Goal: Information Seeking & Learning: Understand process/instructions

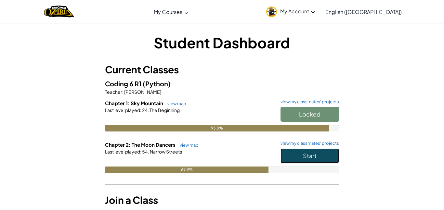
click at [306, 162] on button "Start" at bounding box center [310, 156] width 59 height 15
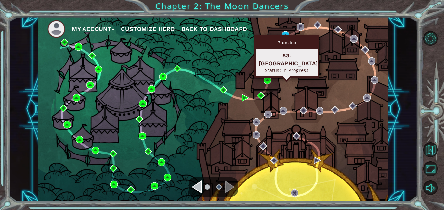
click at [289, 35] on div "Practice 83. [GEOGRAPHIC_DATA] Status: In Progress" at bounding box center [286, 56] width 65 height 43
click at [287, 32] on img at bounding box center [285, 35] width 7 height 7
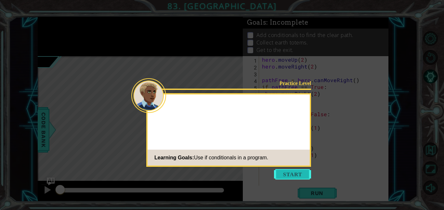
click at [286, 171] on button "Start" at bounding box center [292, 174] width 37 height 10
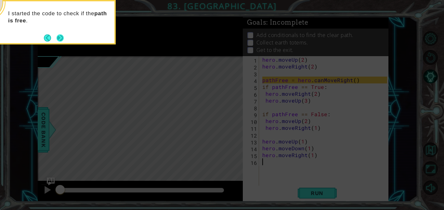
click at [59, 36] on button "Next" at bounding box center [60, 37] width 7 height 7
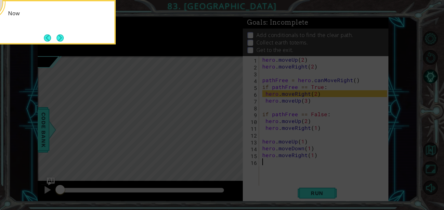
click at [59, 36] on button "Next" at bounding box center [60, 37] width 7 height 7
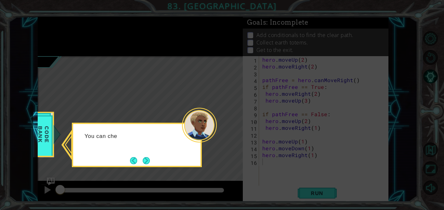
click at [59, 36] on icon at bounding box center [222, 105] width 444 height 210
click at [150, 161] on button "Next" at bounding box center [146, 160] width 7 height 7
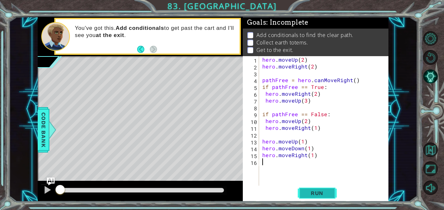
click at [331, 196] on button "Run" at bounding box center [317, 193] width 39 height 15
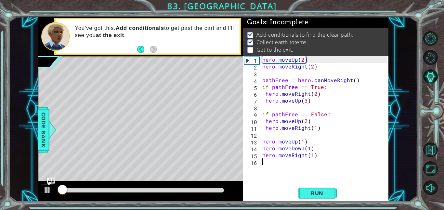
scroll to position [1, 0]
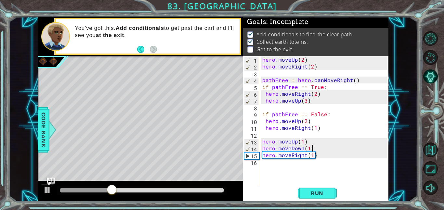
click at [317, 152] on div "hero . moveUp ( 2 ) hero . moveRight ( 2 ) pathFree = hero . canMoveRight ( ) i…" at bounding box center [325, 127] width 129 height 143
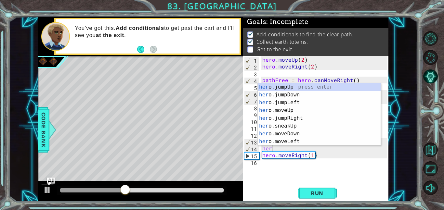
type textarea "h"
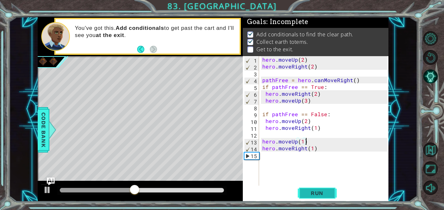
click at [318, 192] on span "Run" at bounding box center [317, 193] width 26 height 7
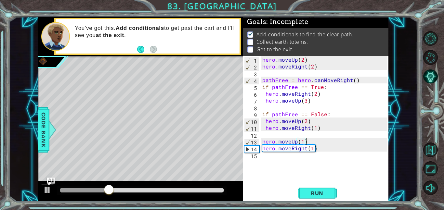
click at [315, 131] on div "hero . moveUp ( 2 ) hero . moveRight ( 2 ) pathFree = hero . canMoveRight ( ) i…" at bounding box center [325, 127] width 129 height 143
type textarea "hero.moveRight(1)"
click at [328, 156] on div "hero . moveUp ( 2 ) hero . moveRight ( 2 ) pathFree = hero . canMoveRight ( ) i…" at bounding box center [325, 127] width 129 height 143
click at [315, 130] on div "hero . moveUp ( 2 ) hero . moveRight ( 2 ) pathFree = hero . canMoveRight ( ) i…" at bounding box center [325, 127] width 129 height 143
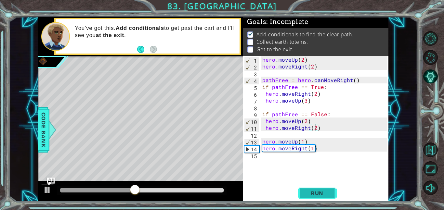
click at [310, 191] on span "Run" at bounding box center [317, 193] width 26 height 7
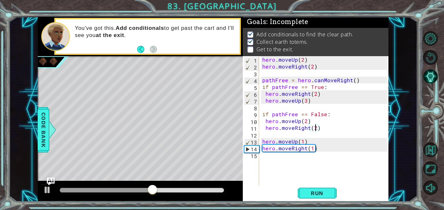
click at [305, 103] on div "hero . moveUp ( 2 ) hero . moveRight ( 2 ) pathFree = hero . canMoveRight ( ) i…" at bounding box center [325, 127] width 129 height 143
type textarea "hero.moveUp(2)"
click at [318, 188] on button "Run" at bounding box center [317, 193] width 39 height 15
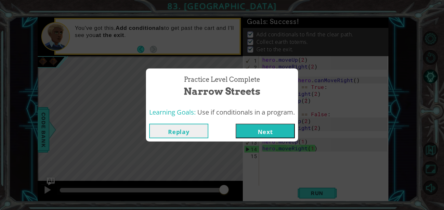
click at [271, 135] on button "Next" at bounding box center [265, 131] width 59 height 15
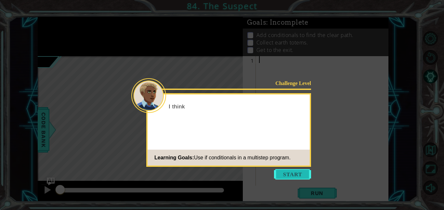
click at [296, 170] on button "Start" at bounding box center [292, 174] width 37 height 10
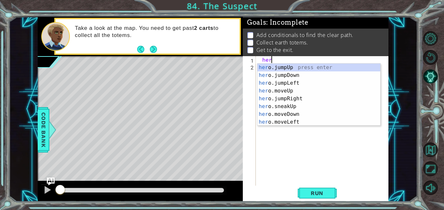
scroll to position [0, 0]
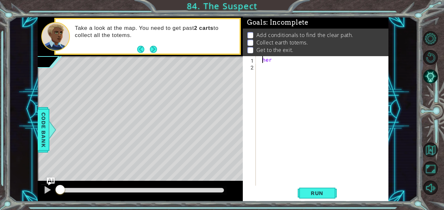
click at [263, 62] on div "her" at bounding box center [324, 127] width 133 height 143
click at [269, 57] on div "her" at bounding box center [324, 127] width 133 height 143
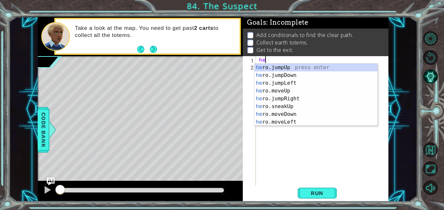
scroll to position [0, 0]
type textarea "h"
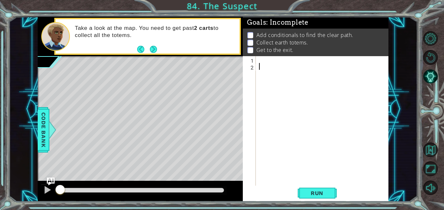
click at [258, 66] on div at bounding box center [324, 127] width 133 height 143
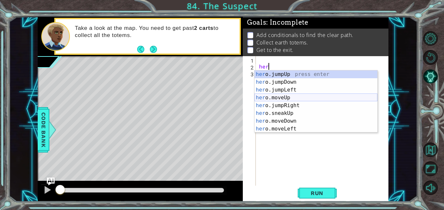
scroll to position [0, 0]
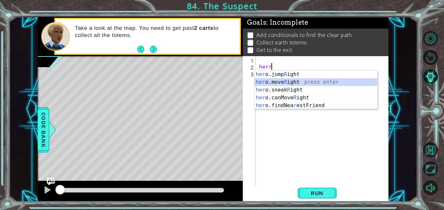
click at [290, 81] on div "her o.jump R ight press enter her o.move R ight press enter her o.sneak R ight …" at bounding box center [316, 98] width 123 height 55
type textarea "hero.moveRight(1)"
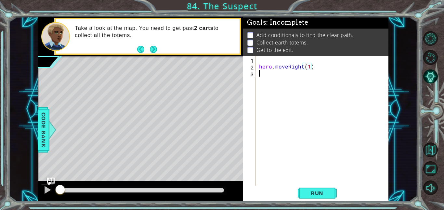
click at [265, 79] on div "hero . moveRight ( 1 )" at bounding box center [324, 127] width 133 height 143
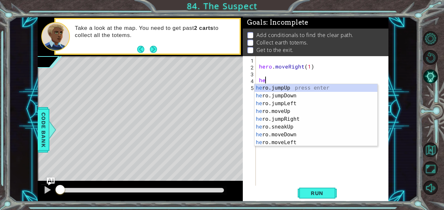
type textarea "h"
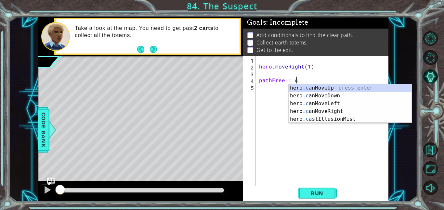
scroll to position [0, 2]
type textarea "pathFree = ca"
click at [309, 111] on div "hero. ca nMoveUp press enter hero. ca nMoveDown press enter hero. ca nMoveLeft …" at bounding box center [350, 111] width 123 height 55
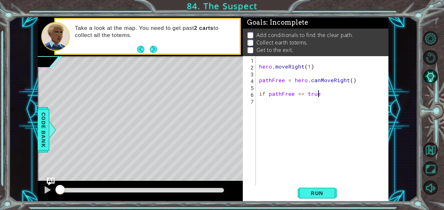
scroll to position [0, 3]
type textarea "if pathFree == true:"
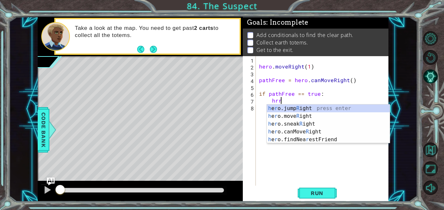
scroll to position [0, 1]
click at [314, 116] on div "h e r o.jump R ight press enter h e r o.move R ight press enter h e r o.sneak R…" at bounding box center [328, 132] width 123 height 55
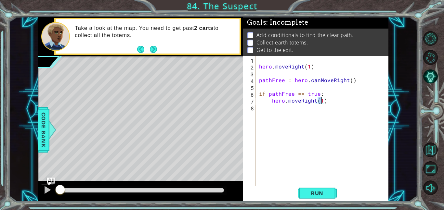
type textarea "hero.moveRight(3)"
click at [297, 105] on div "hero . moveRight ( 1 ) pathFree = hero . canMoveRight ( ) if pathFree == true :…" at bounding box center [324, 127] width 133 height 143
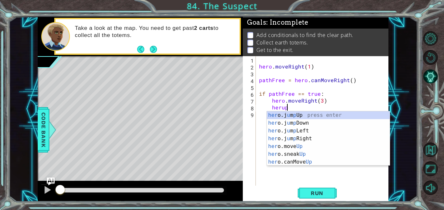
scroll to position [0, 1]
click at [298, 149] on div "her o.j u m p Up press enter her o.j u m p Down press enter her o.j u m p Left …" at bounding box center [328, 147] width 123 height 70
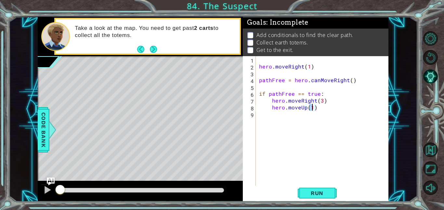
type textarea "hero.moveUp(2)"
click at [282, 115] on div "hero . moveRight ( 1 ) pathFree = hero . canMoveRight ( ) if pathFree == true :…" at bounding box center [324, 127] width 133 height 143
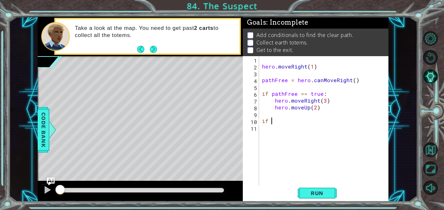
scroll to position [0, 0]
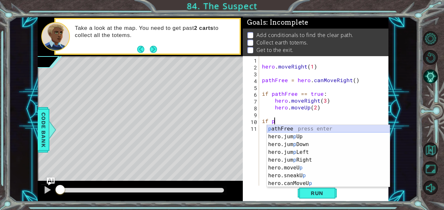
click at [287, 131] on div "p athFree press enter hero.jum p Up press enter hero.jum p Down press enter her…" at bounding box center [328, 164] width 123 height 78
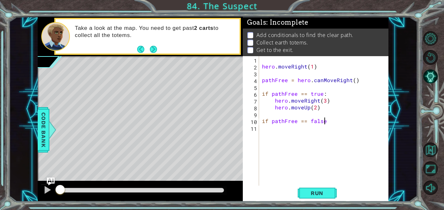
scroll to position [0, 4]
type textarea "if pathFree == false:"
click at [275, 135] on div "hero . moveRight ( 1 ) pathFree = hero . canMoveRight ( ) if pathFree == true :…" at bounding box center [326, 127] width 130 height 143
click at [346, 114] on div "hero . moveRight ( 1 ) pathFree = hero . canMoveRight ( ) if pathFree == true :…" at bounding box center [326, 127] width 130 height 143
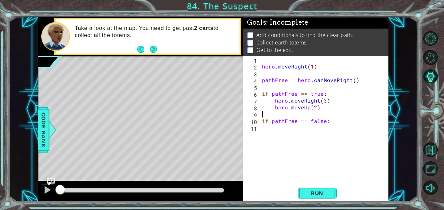
click at [346, 118] on div "hero . moveRight ( 1 ) pathFree = hero . canMoveRight ( ) if pathFree == true :…" at bounding box center [326, 127] width 130 height 143
type textarea "if pathFree == false:"
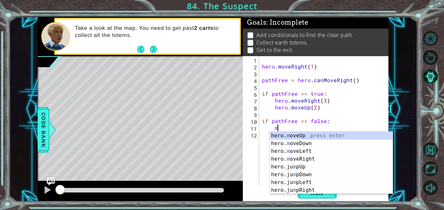
scroll to position [0, 1]
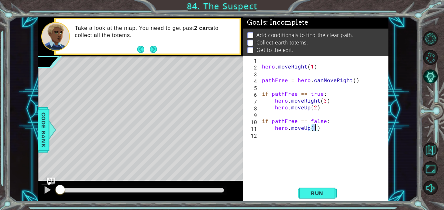
type textarea "hero.moveUp(2)"
click at [288, 135] on div "hero . moveRight ( 1 ) pathFree = hero . canMoveRight ( ) if pathFree == true :…" at bounding box center [326, 127] width 130 height 143
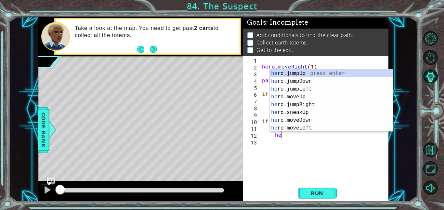
scroll to position [0, 1]
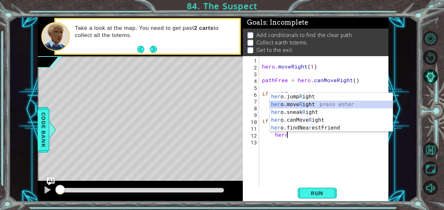
click at [298, 104] on div "her o.jump R ight press enter her o.move R ight press enter her o.sneak R ight …" at bounding box center [331, 120] width 123 height 55
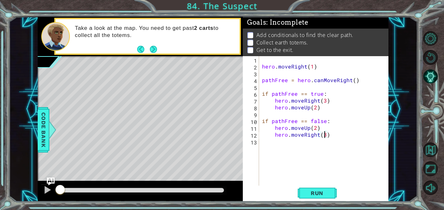
scroll to position [0, 4]
click at [322, 189] on button "Run" at bounding box center [317, 193] width 39 height 15
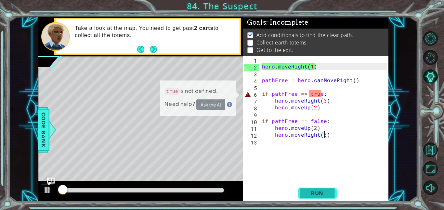
scroll to position [1, 0]
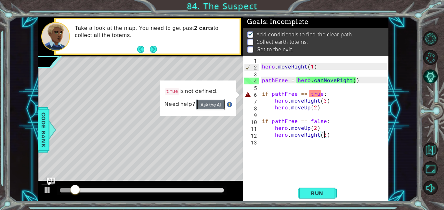
click at [207, 105] on button "Ask the AI" at bounding box center [210, 104] width 29 height 11
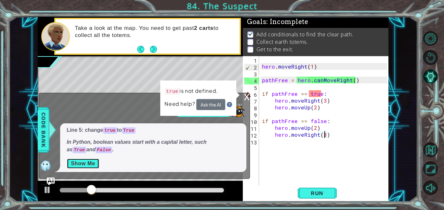
click at [84, 160] on button "Show Me" at bounding box center [83, 164] width 33 height 10
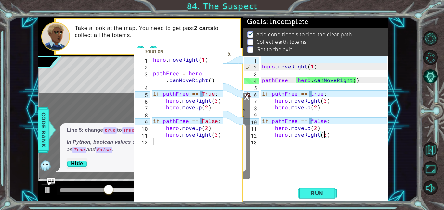
click at [312, 123] on div "hero . moveRight ( 1 ) pathFree = hero . canMoveRight ( ) if pathFree == true :…" at bounding box center [326, 127] width 130 height 143
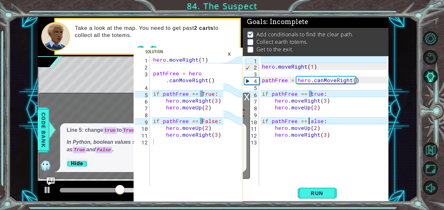
scroll to position [0, 3]
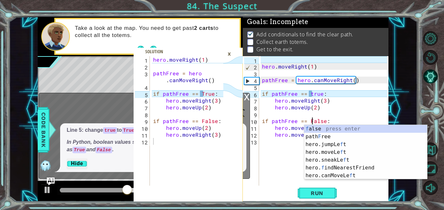
click at [313, 95] on div "hero . moveRight ( 1 ) pathFree = hero . canMoveRight ( ) if pathFree == true :…" at bounding box center [326, 127] width 130 height 143
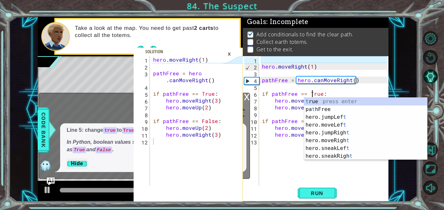
type textarea "if pathFree == True:"
click at [228, 51] on div "×" at bounding box center [229, 53] width 10 height 11
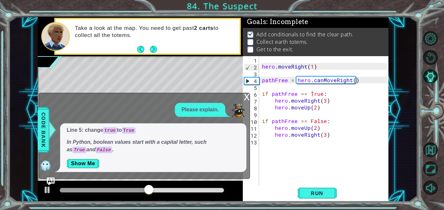
click at [243, 94] on div "x Please explain. Line 5: change true to True In Python, boolean values start w…" at bounding box center [144, 136] width 211 height 86
click at [248, 99] on div "x" at bounding box center [247, 96] width 6 height 7
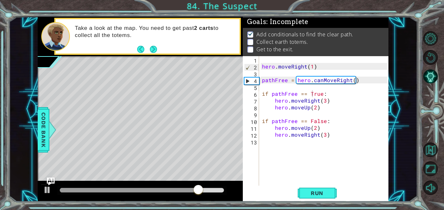
click at [283, 146] on div "hero . moveRight ( 1 ) pathFree = hero . canMoveRight ( ) if pathFree == True :…" at bounding box center [326, 127] width 130 height 143
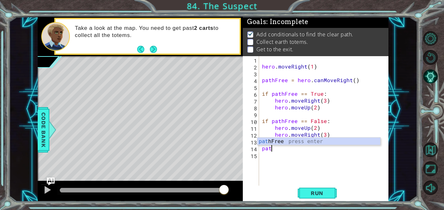
click at [292, 138] on div "pat hFree press enter" at bounding box center [319, 149] width 123 height 23
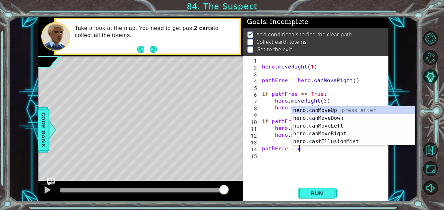
scroll to position [0, 2]
type textarea "pathFree = can"
click at [337, 112] on div "hero. can MoveUp press enter hero. can MoveDown press enter hero. can MoveLeft …" at bounding box center [353, 134] width 123 height 55
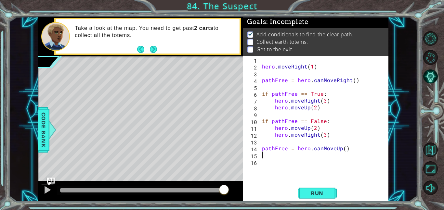
scroll to position [0, 0]
click at [317, 169] on div "hero . moveRight ( 1 ) pathFree = hero . canMoveRight ( ) if pathFree == True :…" at bounding box center [326, 127] width 130 height 143
type textarea "if pathFree == True;"
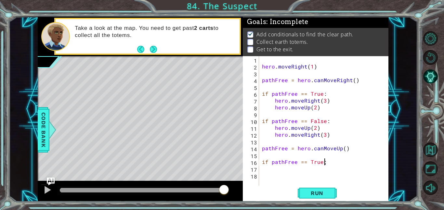
click at [346, 164] on div "hero . moveRight ( 1 ) pathFree = hero . canMoveRight ( ) if pathFree == True :…" at bounding box center [326, 127] width 130 height 143
type textarea "if pathFree == True:"
click at [275, 174] on div "hero . moveRight ( 1 ) pathFree = hero . canMoveRight ( ) if pathFree == True :…" at bounding box center [326, 127] width 130 height 143
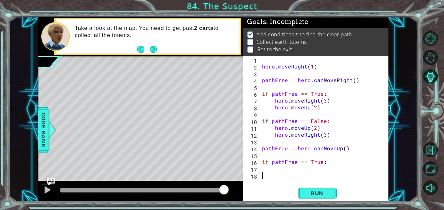
click at [274, 168] on div "hero . moveRight ( 1 ) pathFree = hero . canMoveRight ( ) if pathFree == True :…" at bounding box center [326, 127] width 130 height 143
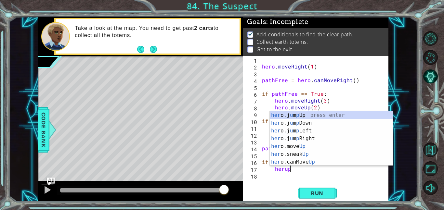
scroll to position [0, 1]
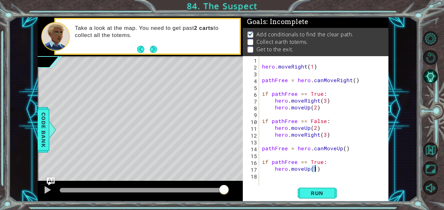
type textarea "hero.moveUp(2)"
click at [276, 182] on div "hero . moveRight ( 1 ) pathFree = hero . canMoveRight ( ) if pathFree == True :…" at bounding box center [326, 127] width 130 height 143
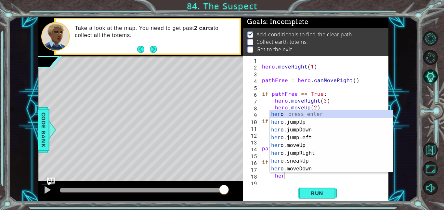
scroll to position [0, 1]
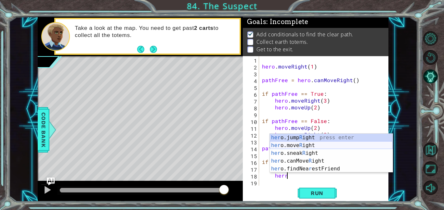
click at [312, 147] on div "her o.jump R ight press enter her o.move R ight press enter her o.sneak R ight …" at bounding box center [331, 161] width 123 height 55
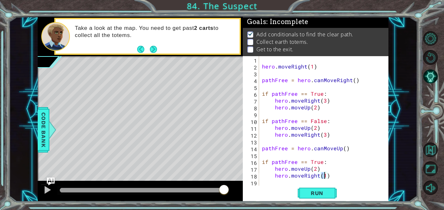
type textarea "hero.moveRight(2)"
click at [285, 184] on div "hero . moveRight ( 1 ) pathFree = hero . canMoveRight ( ) if pathFree == True :…" at bounding box center [326, 127] width 130 height 143
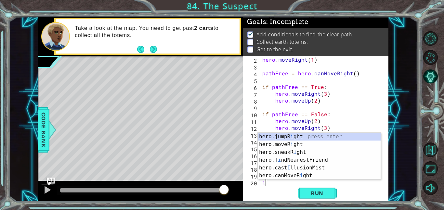
scroll to position [14, 0]
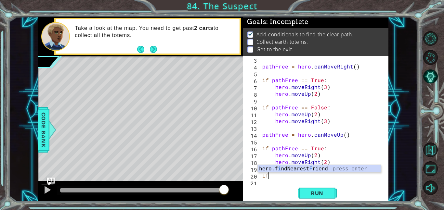
type textarea "i"
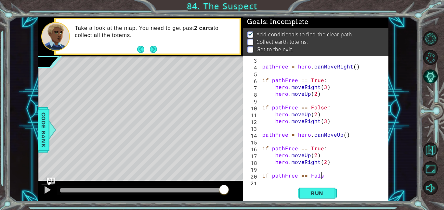
scroll to position [0, 4]
type textarea "if pathFree == False:"
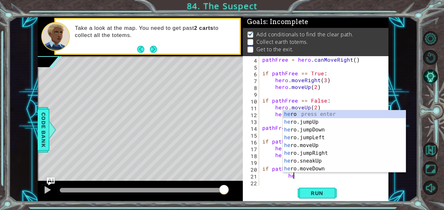
scroll to position [0, 2]
click at [322, 137] on div "he ro. m oveUp press enter he ro. m oveDown press enter he ro. m oveLeft press …" at bounding box center [344, 150] width 123 height 78
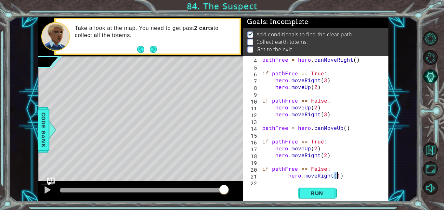
type textarea "hero.moveRight(2)"
click at [294, 182] on div "pathFree = hero . canMoveRight ( ) if pathFree == True : hero . moveRight ( 3 )…" at bounding box center [325, 127] width 129 height 143
click at [285, 176] on div "pathFree = hero . canMoveRight ( ) if pathFree == True : hero . moveRight ( 3 )…" at bounding box center [325, 127] width 129 height 143
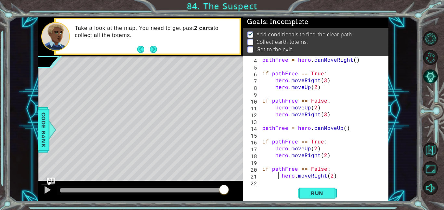
type textarea "hero.moveRight(2)"
click at [284, 189] on div "Run" at bounding box center [317, 193] width 146 height 15
click at [283, 183] on div "pathFree = hero . canMoveRight ( ) if pathFree == True : hero . moveRight ( 3 )…" at bounding box center [325, 127] width 129 height 143
click at [279, 177] on div "pathFree = hero . canMoveRight ( ) if pathFree == True : hero . moveRight ( 3 )…" at bounding box center [325, 127] width 129 height 143
type textarea "hero.moveRight(2)"
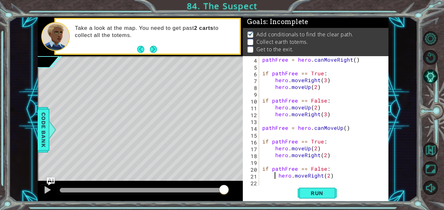
click at [279, 182] on div "pathFree = hero . canMoveRight ( ) if pathFree == True : hero . moveRight ( 3 )…" at bounding box center [325, 127] width 129 height 143
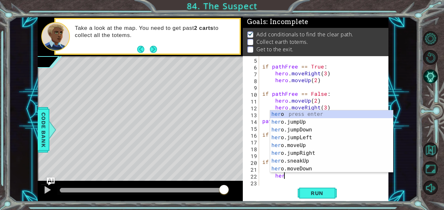
scroll to position [0, 1]
click at [307, 145] on div "her o press enter her o.jumpUp press enter her o.jumpDown press enter her o.jum…" at bounding box center [331, 150] width 123 height 78
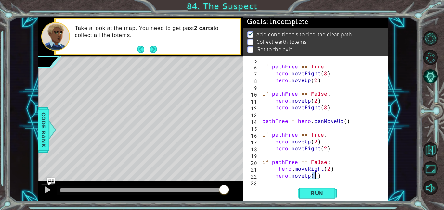
scroll to position [0, 3]
click at [274, 176] on div "if pathFree == True : hero . moveRight ( 3 ) hero . moveUp ( 2 ) if pathFree ==…" at bounding box center [325, 127] width 129 height 143
click at [278, 172] on div "if pathFree == True : hero . moveRight ( 3 ) hero . moveUp ( 2 ) if pathFree ==…" at bounding box center [325, 127] width 129 height 143
type textarea "hero.moveRight(2)"
click at [278, 183] on div "if pathFree == True : hero . moveRight ( 3 ) hero . moveUp ( 2 ) if pathFree ==…" at bounding box center [325, 127] width 129 height 143
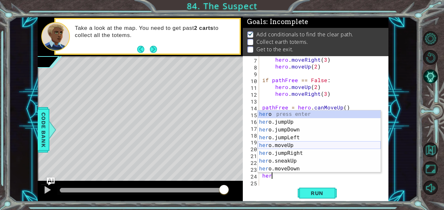
scroll to position [0, 0]
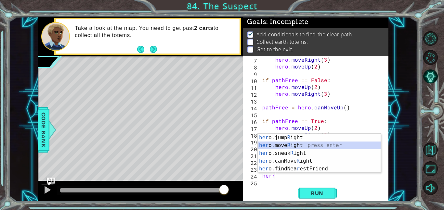
click at [288, 147] on div "her o.jump R ight press enter her o.move R ight press enter her o.sneak R ight …" at bounding box center [319, 161] width 123 height 55
type textarea "hero.moveRight(1)"
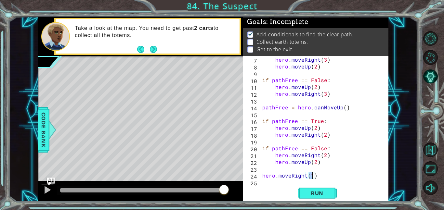
click at [270, 182] on div "hero . moveRight ( 3 ) hero . moveUp ( 2 ) if pathFree == False : hero . moveUp…" at bounding box center [325, 127] width 129 height 143
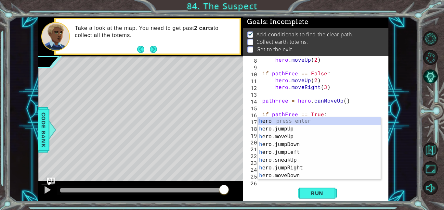
scroll to position [48, 0]
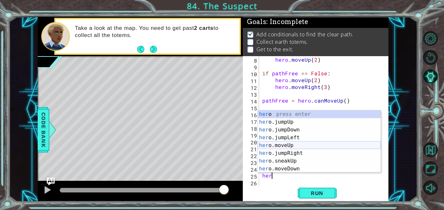
click at [296, 144] on div "her o press enter her o.jumpUp press enter her o.jumpDown press enter her o.jum…" at bounding box center [319, 150] width 123 height 78
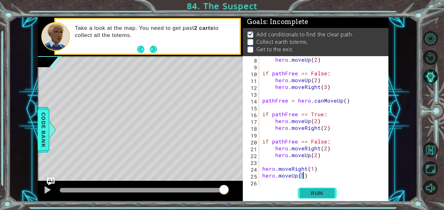
type textarea "hero.moveUp(1)"
click at [317, 193] on span "Run" at bounding box center [317, 193] width 26 height 7
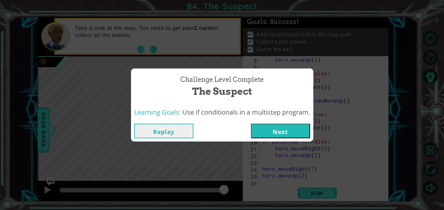
click at [290, 134] on button "Next" at bounding box center [280, 131] width 59 height 15
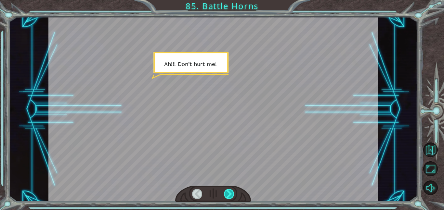
click at [232, 197] on div at bounding box center [229, 194] width 10 height 10
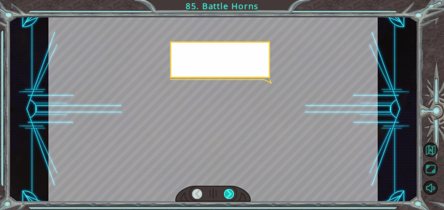
click at [232, 197] on div at bounding box center [229, 194] width 10 height 10
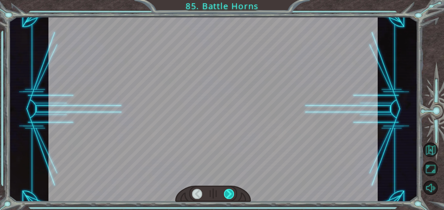
click at [232, 197] on div at bounding box center [229, 194] width 10 height 10
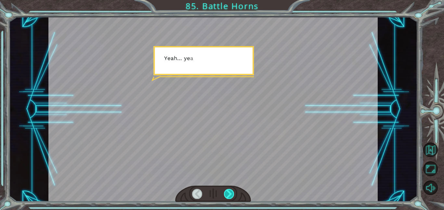
click at [232, 197] on div at bounding box center [229, 194] width 10 height 10
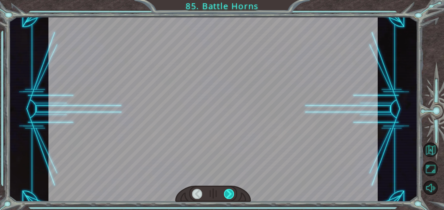
click at [232, 197] on div at bounding box center [229, 194] width 10 height 10
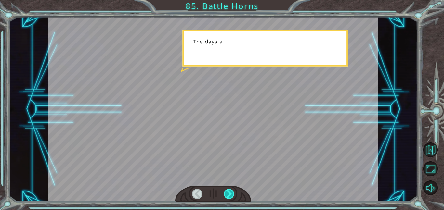
click at [232, 197] on div at bounding box center [229, 194] width 10 height 10
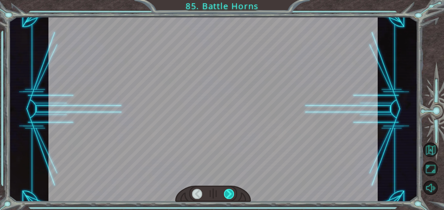
click at [232, 197] on div at bounding box center [229, 194] width 10 height 10
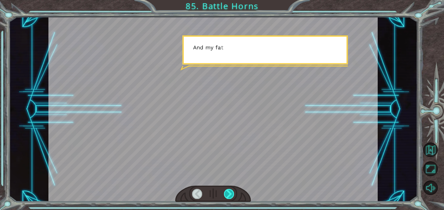
click at [232, 197] on div at bounding box center [229, 194] width 10 height 10
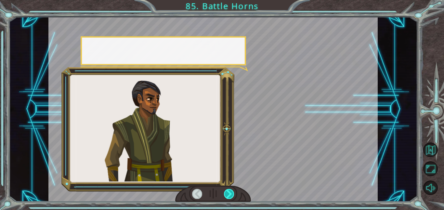
click at [232, 197] on div at bounding box center [229, 194] width 10 height 10
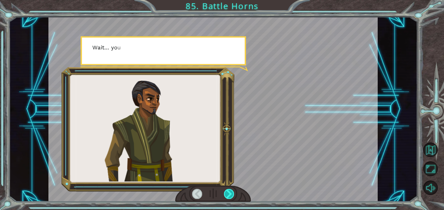
click at [232, 197] on div at bounding box center [229, 194] width 10 height 10
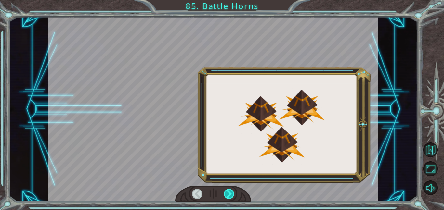
click at [232, 197] on div at bounding box center [229, 194] width 10 height 10
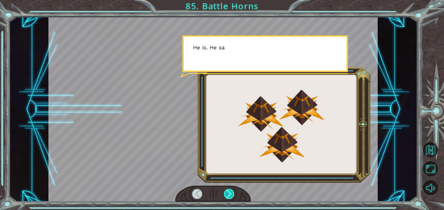
click at [232, 197] on div at bounding box center [229, 194] width 10 height 10
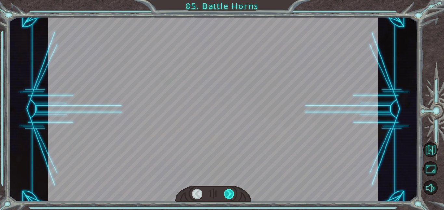
click at [232, 197] on div at bounding box center [229, 194] width 10 height 10
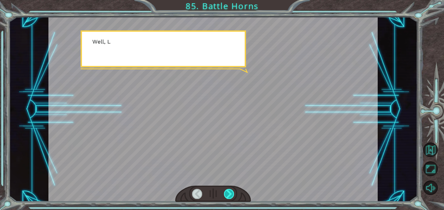
click at [232, 197] on div at bounding box center [229, 194] width 10 height 10
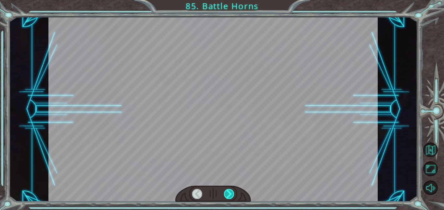
click at [232, 197] on div at bounding box center [229, 194] width 10 height 10
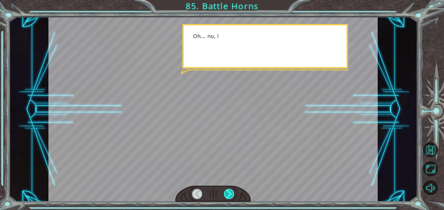
click at [232, 197] on div at bounding box center [229, 194] width 10 height 10
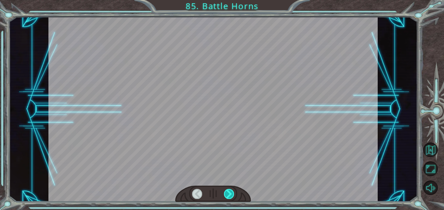
click at [232, 197] on div at bounding box center [229, 194] width 10 height 10
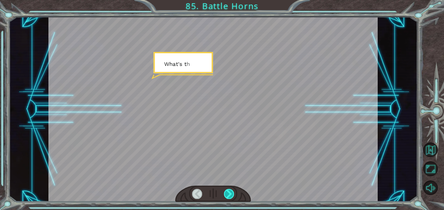
click at [232, 197] on div at bounding box center [229, 194] width 10 height 10
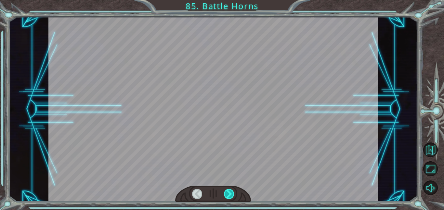
click at [232, 197] on div at bounding box center [229, 194] width 10 height 10
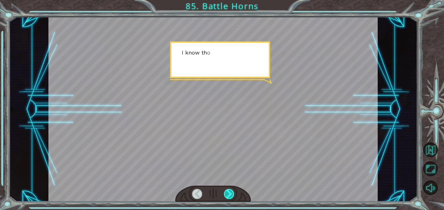
click at [232, 197] on div at bounding box center [229, 194] width 10 height 10
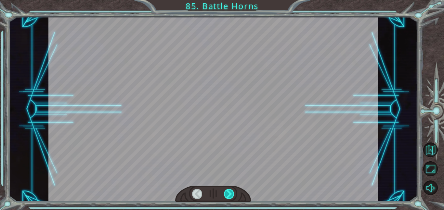
click at [232, 197] on div at bounding box center [229, 194] width 10 height 10
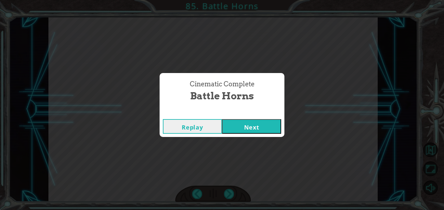
click at [244, 131] on button "Next" at bounding box center [251, 126] width 59 height 15
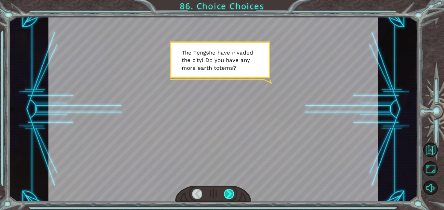
click at [228, 194] on div at bounding box center [229, 194] width 10 height 10
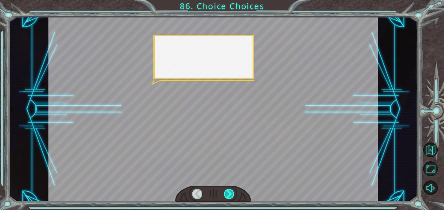
click at [228, 194] on div at bounding box center [229, 194] width 10 height 10
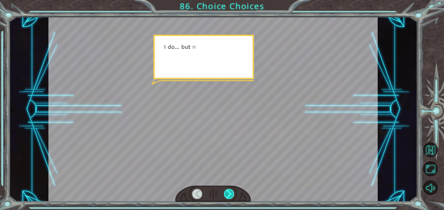
click at [228, 194] on div at bounding box center [229, 194] width 10 height 10
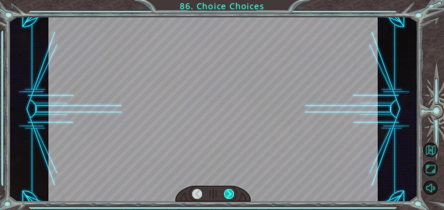
click at [228, 194] on div at bounding box center [229, 194] width 10 height 10
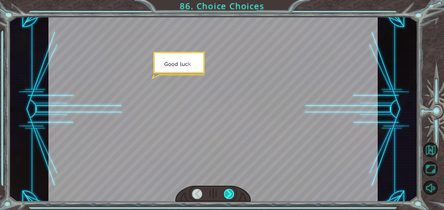
click at [228, 194] on div at bounding box center [229, 194] width 10 height 10
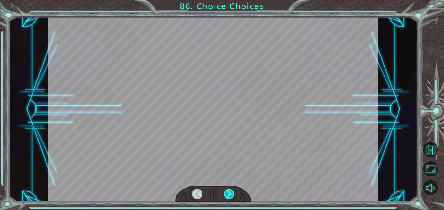
click at [228, 194] on div at bounding box center [229, 194] width 10 height 10
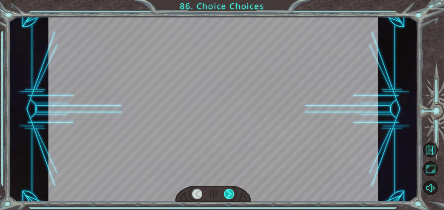
click at [228, 194] on div at bounding box center [229, 194] width 10 height 10
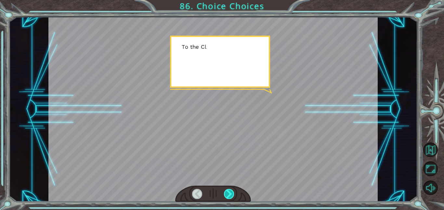
click at [228, 194] on div at bounding box center [229, 194] width 10 height 10
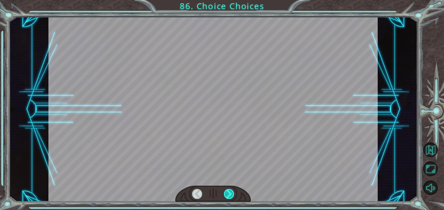
click at [228, 194] on div at bounding box center [229, 194] width 10 height 10
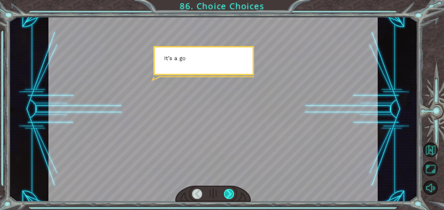
click at [228, 194] on div at bounding box center [229, 194] width 10 height 10
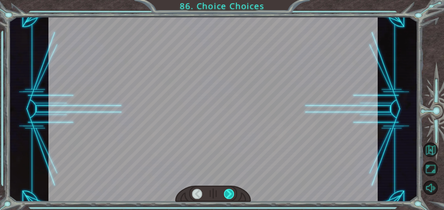
click at [228, 194] on div at bounding box center [229, 194] width 10 height 10
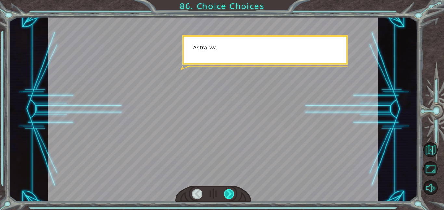
click at [228, 194] on div at bounding box center [229, 194] width 10 height 10
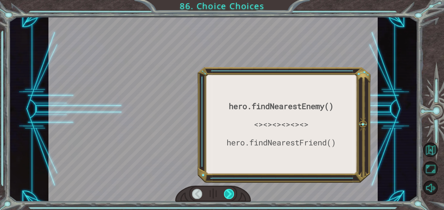
click at [228, 194] on div at bounding box center [229, 194] width 10 height 10
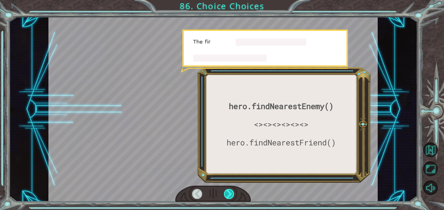
click at [228, 194] on div at bounding box center [229, 194] width 10 height 10
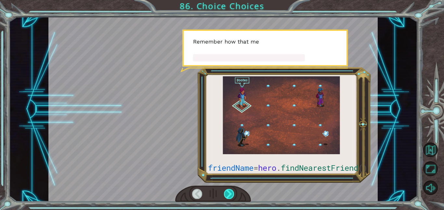
click at [228, 194] on div at bounding box center [229, 194] width 10 height 10
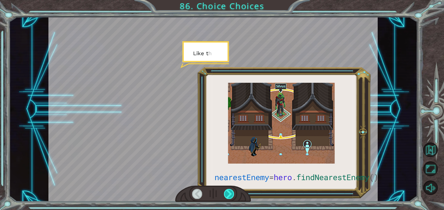
click at [228, 194] on div at bounding box center [229, 194] width 10 height 10
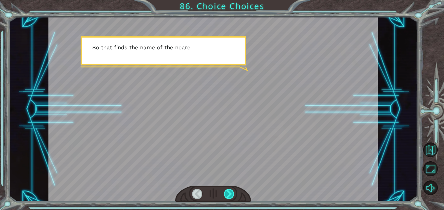
click at [228, 194] on div at bounding box center [229, 194] width 10 height 10
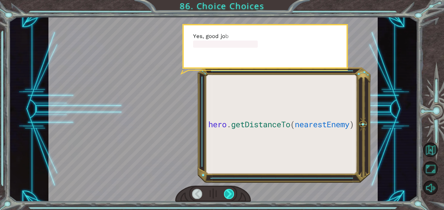
click at [228, 194] on div at bounding box center [229, 194] width 10 height 10
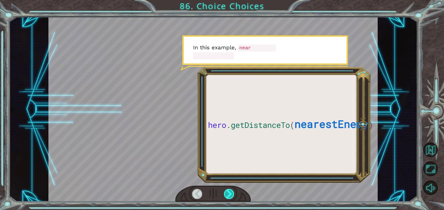
click at [228, 194] on div at bounding box center [229, 194] width 10 height 10
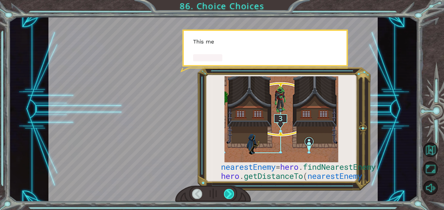
click at [228, 194] on div at bounding box center [229, 194] width 10 height 10
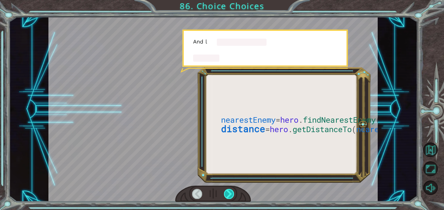
click at [228, 194] on div at bounding box center [229, 194] width 10 height 10
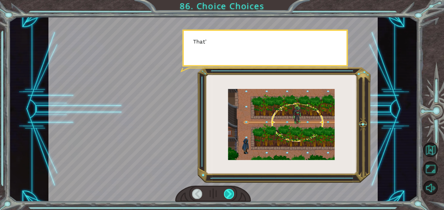
click at [228, 194] on div at bounding box center [229, 194] width 10 height 10
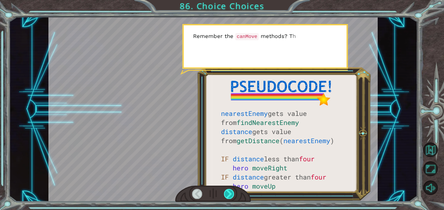
click at [228, 194] on div at bounding box center [229, 194] width 10 height 10
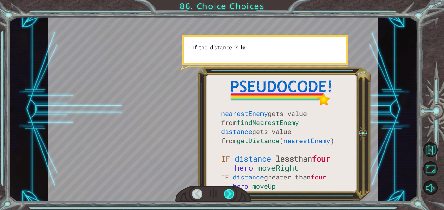
click at [228, 194] on div at bounding box center [229, 194] width 10 height 10
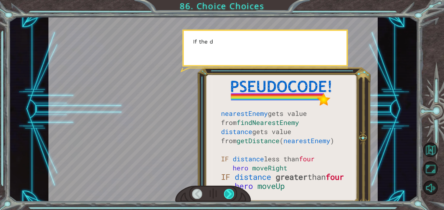
click at [228, 194] on div at bounding box center [229, 194] width 10 height 10
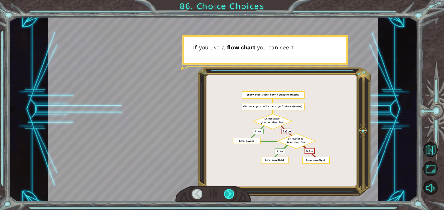
click at [228, 194] on div at bounding box center [229, 194] width 10 height 10
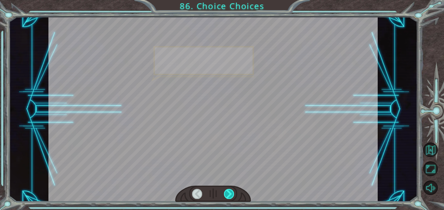
click at [228, 194] on div at bounding box center [229, 194] width 10 height 10
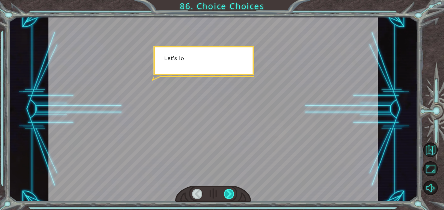
click at [228, 194] on div at bounding box center [229, 194] width 10 height 10
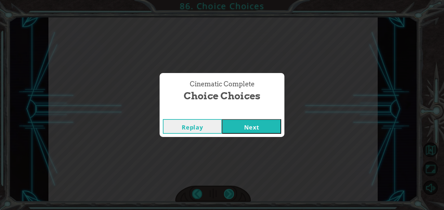
click at [228, 194] on div "Cinematic Complete Choice Choices Replay Next" at bounding box center [222, 105] width 444 height 210
click at [241, 126] on button "Next" at bounding box center [251, 126] width 59 height 15
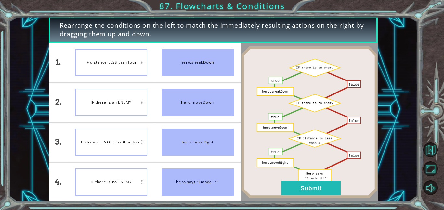
click at [131, 148] on div "IF distance NOT less than four" at bounding box center [111, 142] width 72 height 27
click at [309, 190] on button "Submit" at bounding box center [311, 188] width 59 height 15
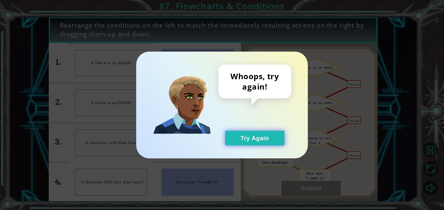
click at [261, 144] on button "Try Again" at bounding box center [254, 138] width 59 height 15
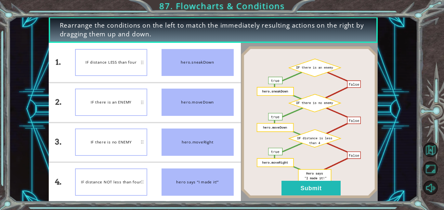
click at [261, 144] on img at bounding box center [309, 122] width 137 height 153
click at [159, 158] on li "hero.moveRight" at bounding box center [197, 142] width 87 height 39
